Goal: Find specific page/section: Find specific page/section

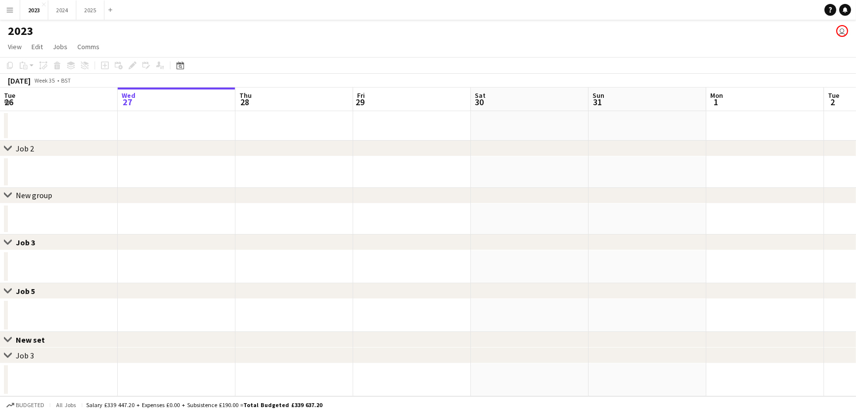
click at [13, 15] on button "Menu" at bounding box center [10, 10] width 20 height 20
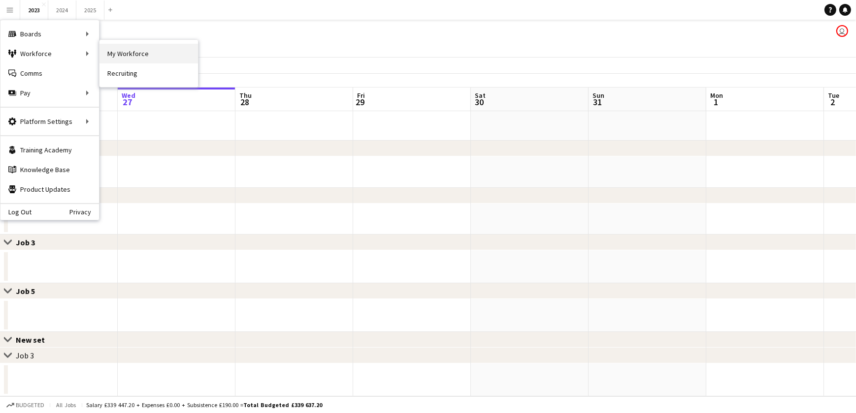
click at [141, 51] on link "My Workforce" at bounding box center [148, 54] width 98 height 20
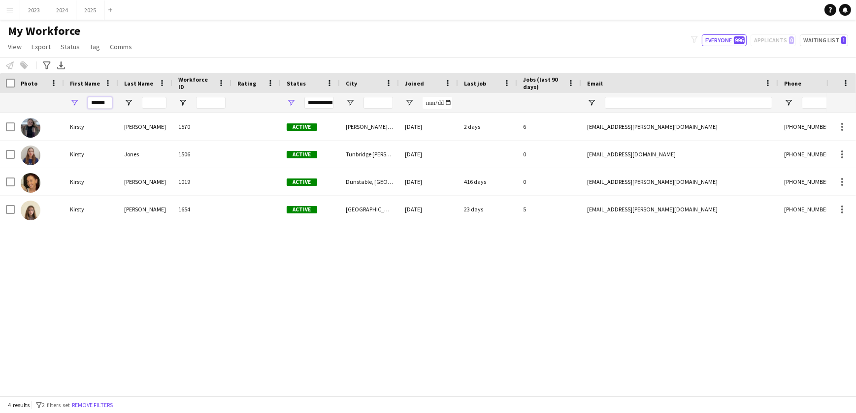
click at [107, 100] on input "******" at bounding box center [100, 103] width 25 height 12
type input "*"
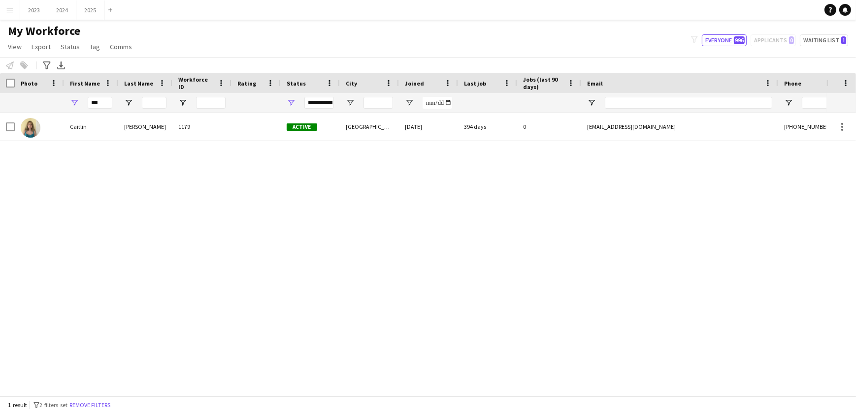
click at [171, 203] on div "[PERSON_NAME] 1179 Active [GEOGRAPHIC_DATA] [DATE] 394 days 0 [EMAIL_ADDRESS][D…" at bounding box center [413, 251] width 826 height 276
click at [108, 104] on input "***" at bounding box center [100, 103] width 25 height 12
type input "*"
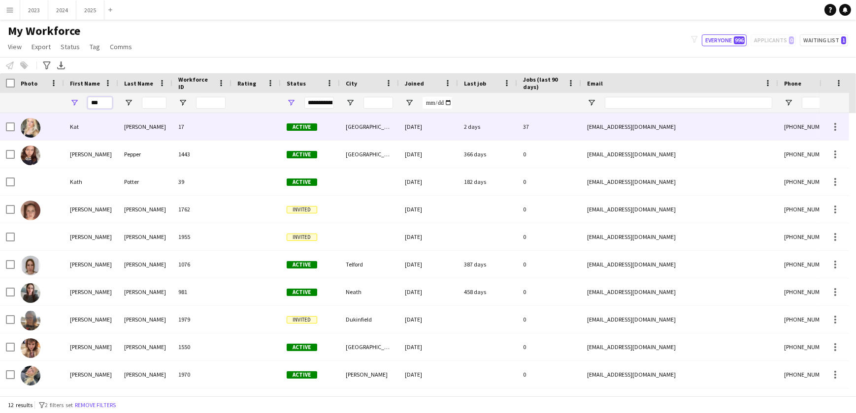
type input "***"
click at [67, 128] on div "Kat" at bounding box center [91, 126] width 54 height 27
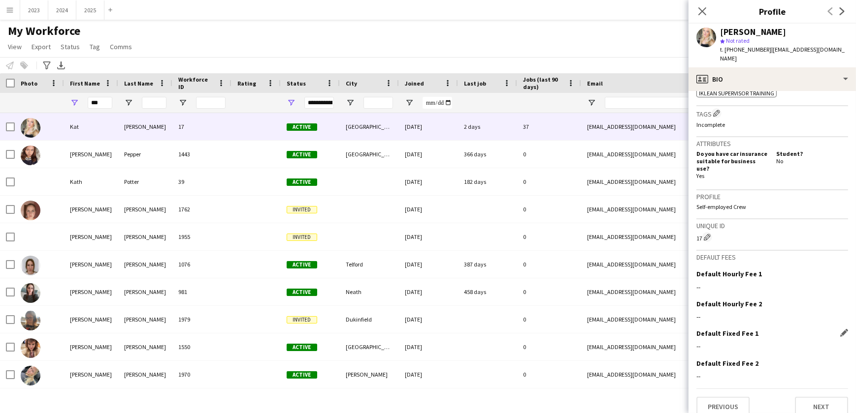
scroll to position [420, 0]
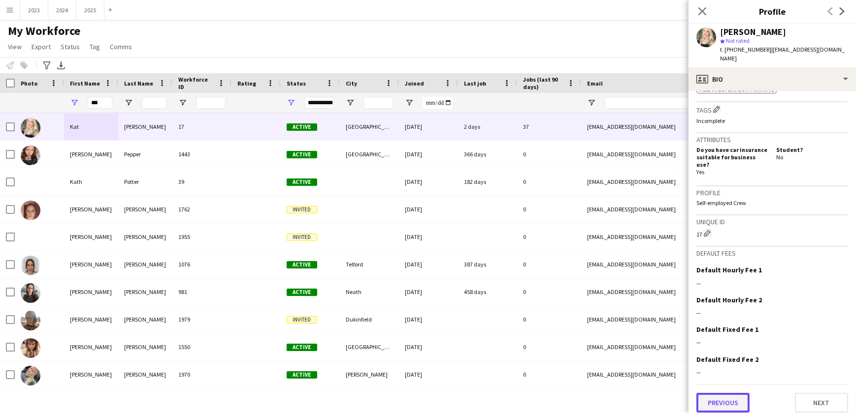
click at [726, 393] on button "Previous" at bounding box center [722, 403] width 53 height 20
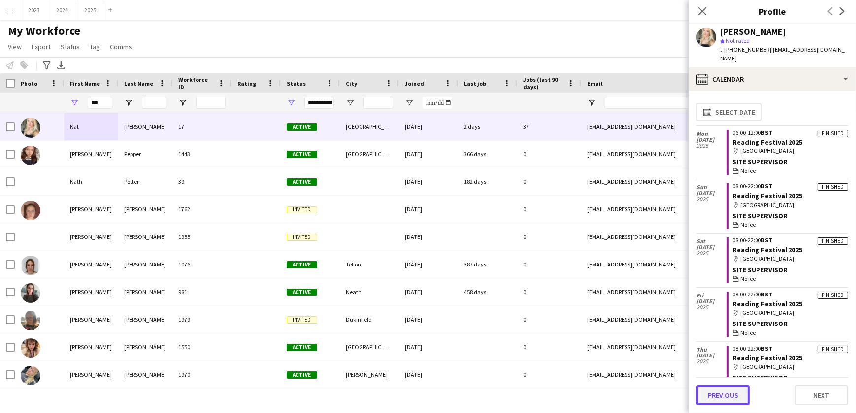
click at [726, 394] on button "Previous" at bounding box center [722, 396] width 53 height 20
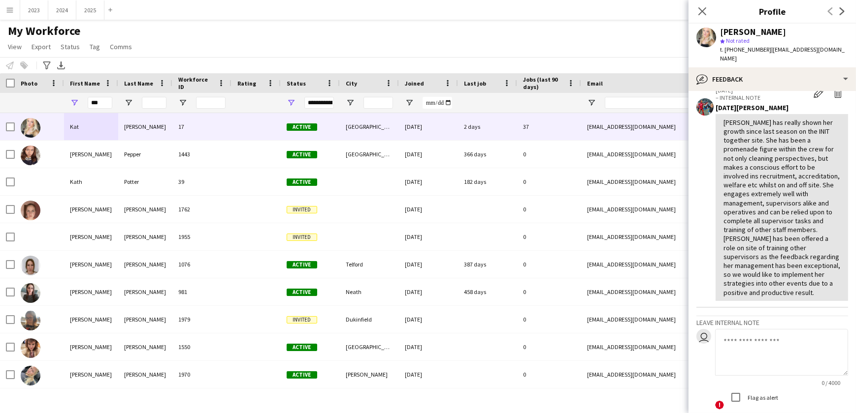
scroll to position [107, 0]
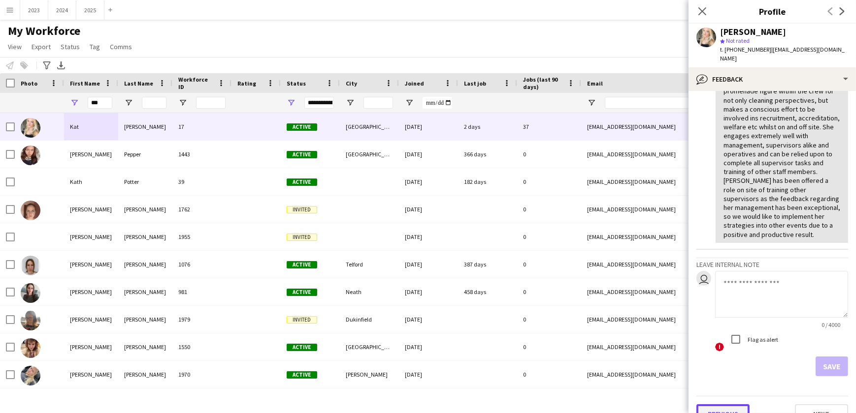
click at [726, 405] on button "Previous" at bounding box center [722, 415] width 53 height 20
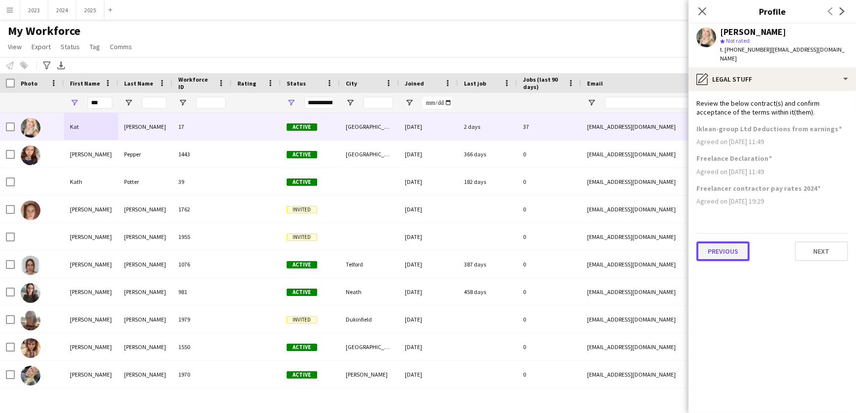
click at [720, 242] on button "Previous" at bounding box center [722, 252] width 53 height 20
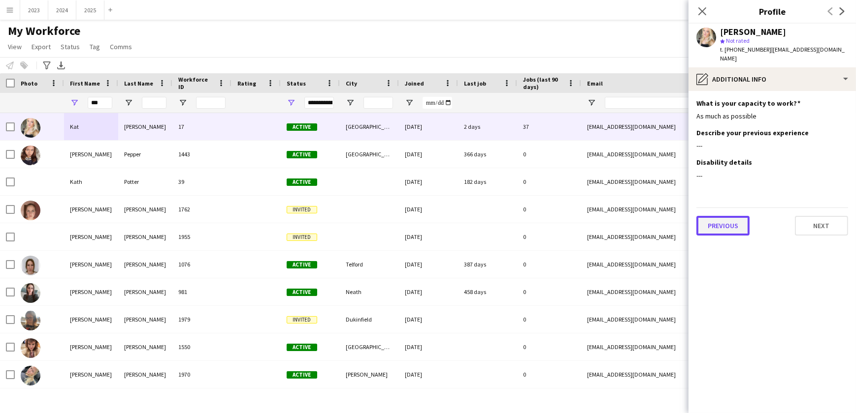
click at [721, 216] on button "Previous" at bounding box center [722, 226] width 53 height 20
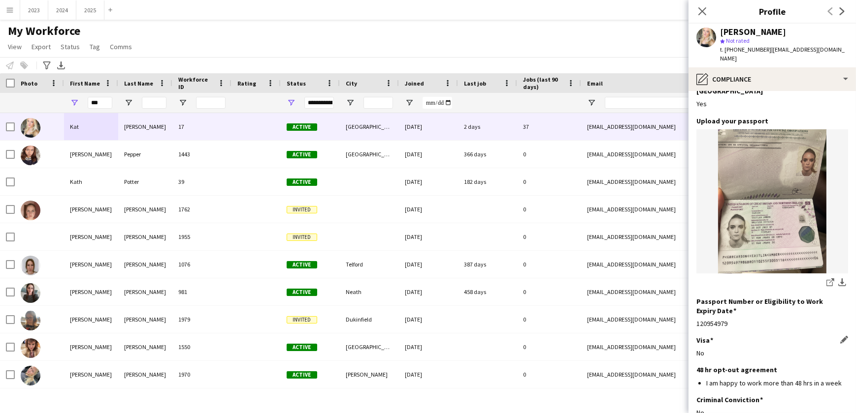
scroll to position [99, 0]
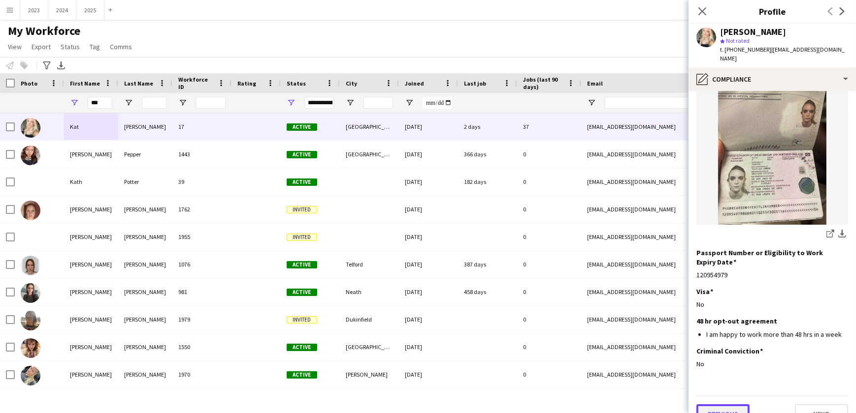
click at [719, 405] on button "Previous" at bounding box center [722, 415] width 53 height 20
